Goal: Check status: Check status

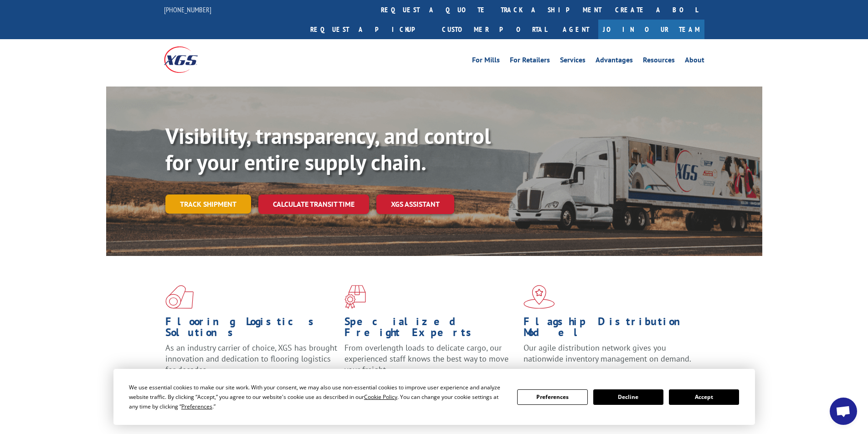
click at [221, 195] on link "Track shipment" at bounding box center [208, 204] width 86 height 19
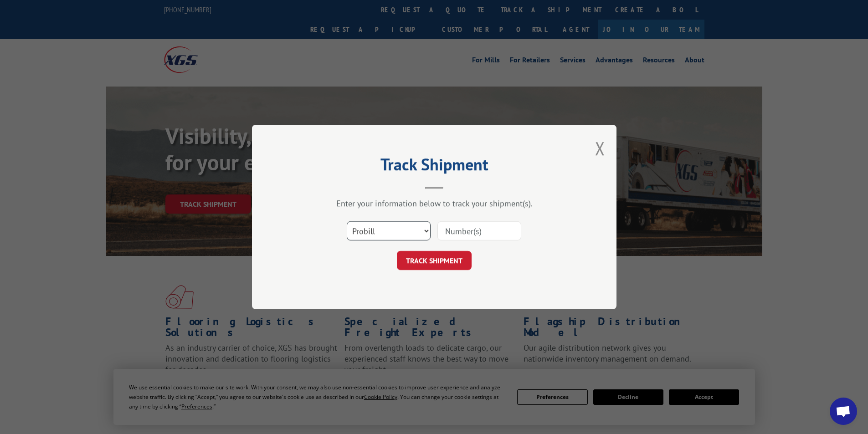
click at [405, 231] on select "Select category... Probill BOL PO" at bounding box center [389, 230] width 84 height 19
select select "bol"
click at [347, 221] on select "Select category... Probill BOL PO" at bounding box center [389, 230] width 84 height 19
click at [454, 236] on input at bounding box center [479, 230] width 84 height 19
paste input "7063235"
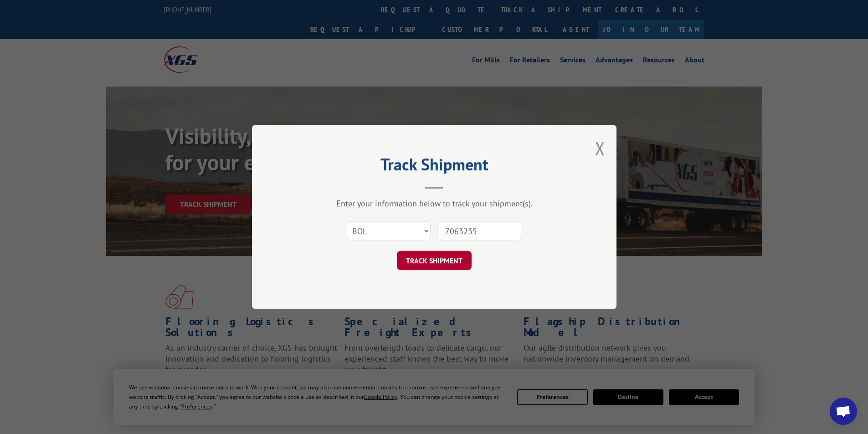
type input "7063235"
click at [453, 257] on button "TRACK SHIPMENT" at bounding box center [434, 260] width 75 height 19
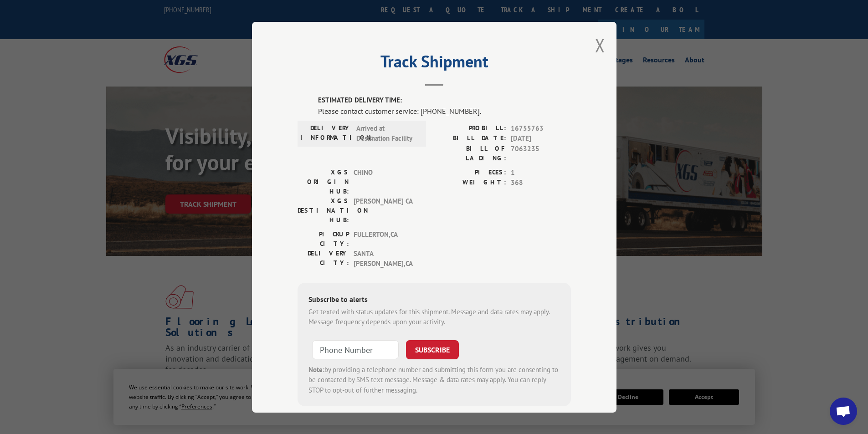
type input "+1 (___) ___-____"
click at [323, 340] on input "+1 (___) ___-____" at bounding box center [355, 349] width 87 height 19
type input "+1 (___) ___-____"
click at [553, 123] on span "16755763" at bounding box center [541, 128] width 60 height 10
click at [539, 128] on span "16755763" at bounding box center [541, 128] width 60 height 10
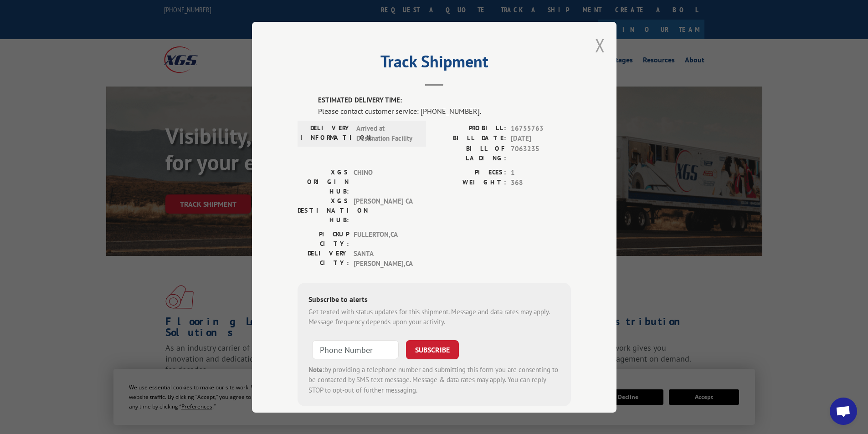
click at [598, 46] on button "Close modal" at bounding box center [600, 45] width 10 height 24
